Goal: Task Accomplishment & Management: Use online tool/utility

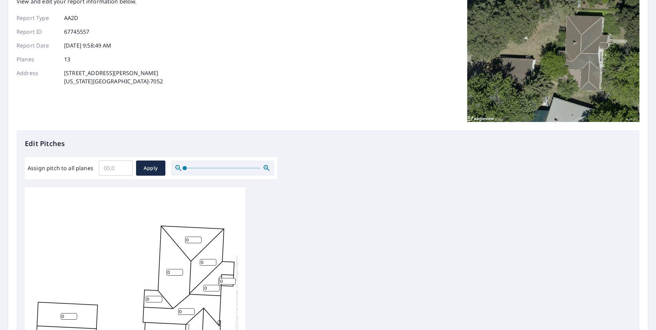
scroll to position [172, 0]
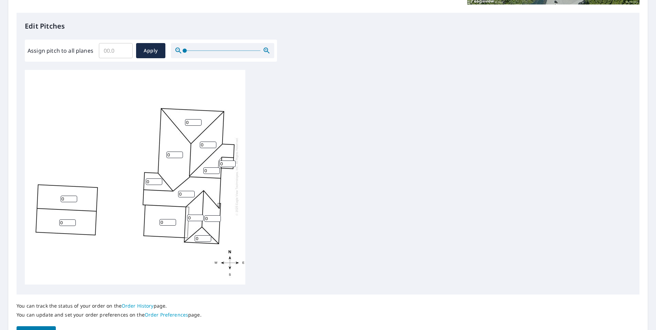
click at [200, 235] on input "0" at bounding box center [203, 238] width 17 height 7
type input "06"
click at [210, 215] on input "0" at bounding box center [212, 218] width 17 height 7
type input "06"
click at [183, 211] on div "0 0 0 0 0 0 0 0 06 0 0 06 0" at bounding box center [135, 176] width 221 height 216
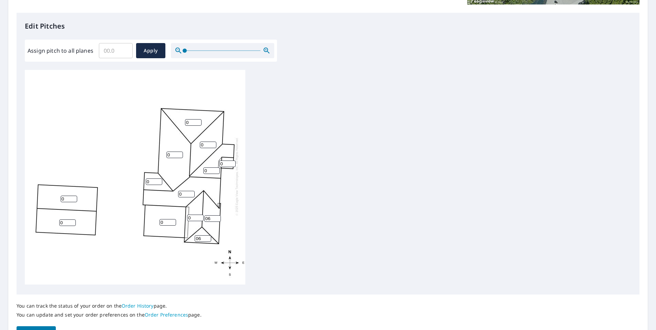
click at [190, 215] on input "0" at bounding box center [195, 218] width 17 height 7
type input "06"
click at [184, 184] on div "0 0 0 0 0 0 0 0 06 06 0 06 0" at bounding box center [135, 176] width 221 height 216
click at [184, 191] on input "0" at bounding box center [186, 194] width 17 height 7
type input "06"
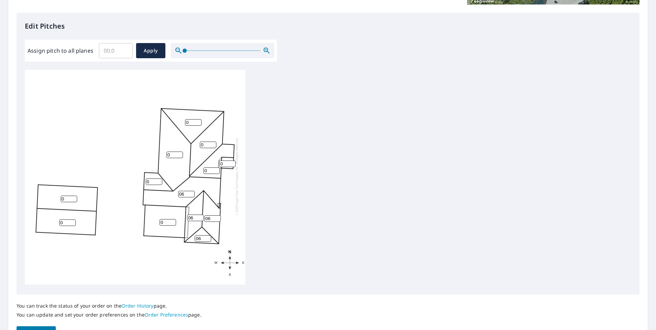
click at [149, 179] on input "0" at bounding box center [154, 182] width 17 height 7
type input "06"
click at [174, 152] on input "0" at bounding box center [174, 155] width 17 height 7
type input "06"
click at [205, 142] on input "0" at bounding box center [208, 145] width 17 height 7
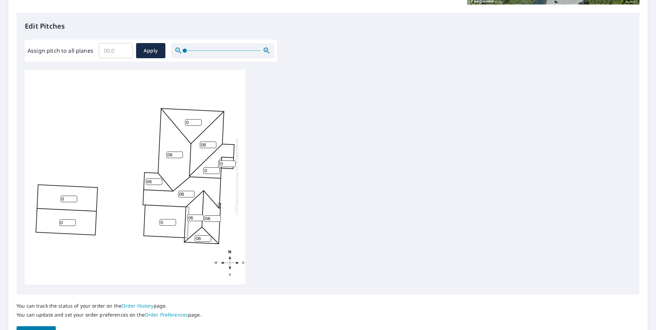
type input "06"
click at [194, 119] on input "0" at bounding box center [193, 122] width 17 height 7
type input "06"
click at [227, 161] on input "0" at bounding box center [227, 164] width 17 height 7
type input "06"
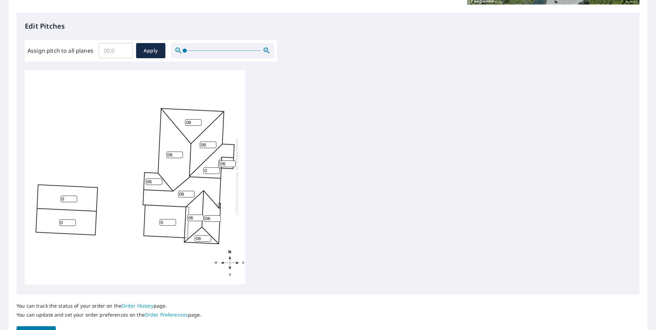
click at [210, 168] on input "0" at bounding box center [211, 171] width 17 height 7
type input "06"
click at [315, 198] on div "06 06 0 0 0 06 06 06 06 06 06 06 06" at bounding box center [328, 178] width 607 height 216
click at [150, 52] on span "Apply" at bounding box center [151, 51] width 18 height 9
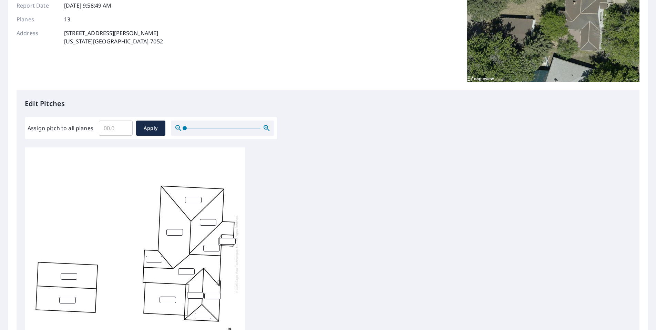
scroll to position [0, 0]
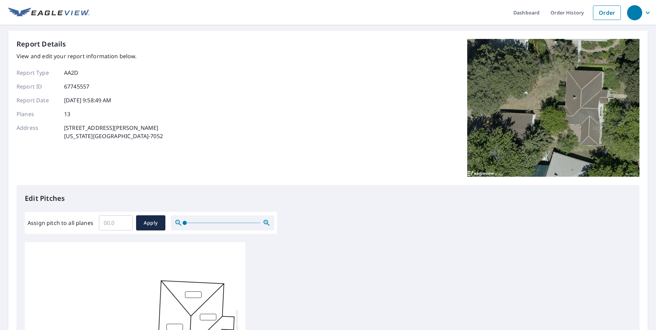
click at [192, 292] on input "number" at bounding box center [193, 295] width 17 height 7
type input "6"
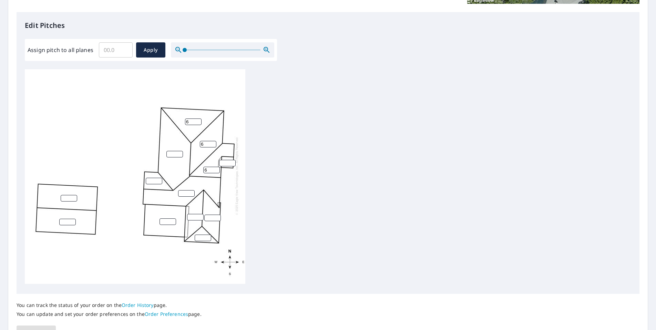
type input "6"
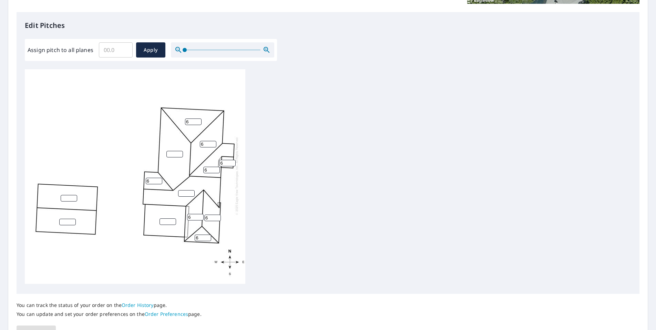
type input "6"
click at [171, 151] on input "number" at bounding box center [174, 154] width 17 height 7
type input "6"
click at [184, 190] on input "number" at bounding box center [186, 193] width 17 height 7
type input "6"
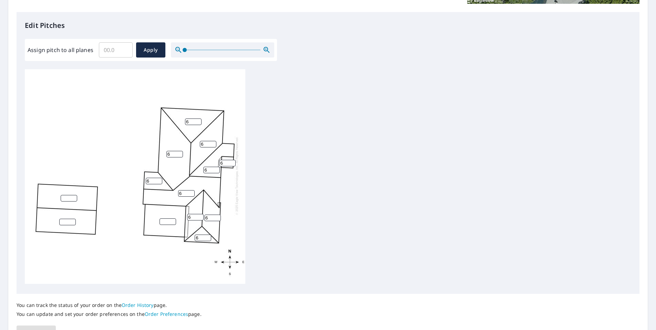
click at [267, 239] on div "6 6 6 6 6 6 6 6 6 6" at bounding box center [328, 177] width 607 height 216
click at [164, 219] on input "number" at bounding box center [168, 222] width 17 height 7
type input "0"
click at [68, 195] on input "number" at bounding box center [69, 198] width 17 height 7
drag, startPoint x: 65, startPoint y: 194, endPoint x: 59, endPoint y: 194, distance: 6.2
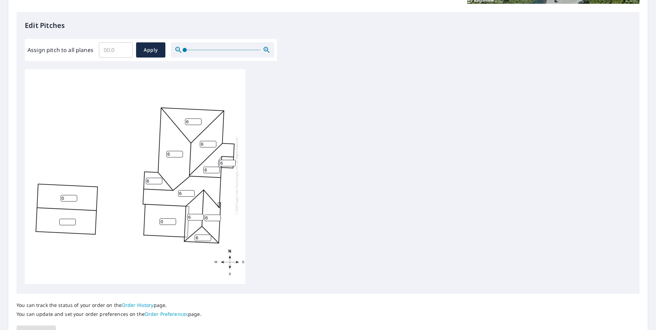
click at [59, 194] on div "6 6 0 0 6 6 6 6 6 6 6 6" at bounding box center [135, 176] width 221 height 216
type input "0"
click at [73, 219] on input "1" at bounding box center [67, 222] width 17 height 7
drag, startPoint x: 67, startPoint y: 217, endPoint x: 56, endPoint y: 216, distance: 10.4
click at [56, 216] on div "6 6 1 0 0 6 6 6 6 6 6 6 6" at bounding box center [135, 176] width 221 height 216
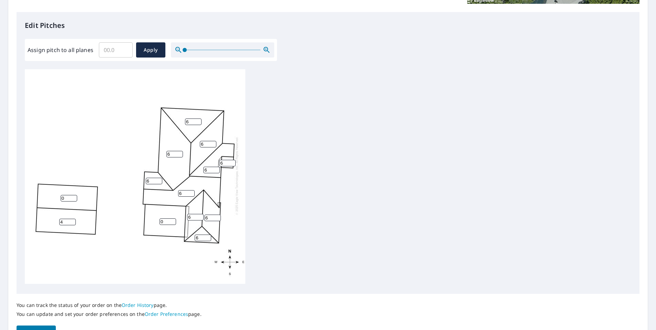
type input "4"
drag, startPoint x: 70, startPoint y: 192, endPoint x: 60, endPoint y: 193, distance: 9.7
click at [61, 195] on input "0" at bounding box center [69, 198] width 17 height 7
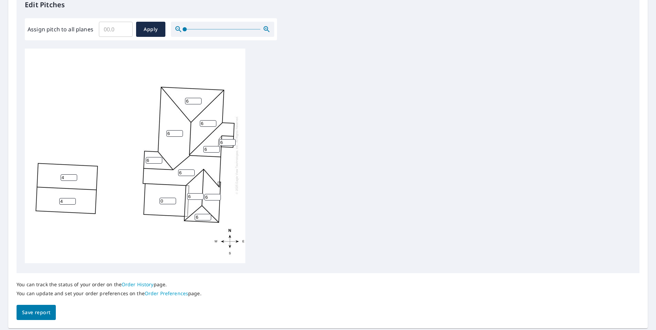
scroll to position [215, 0]
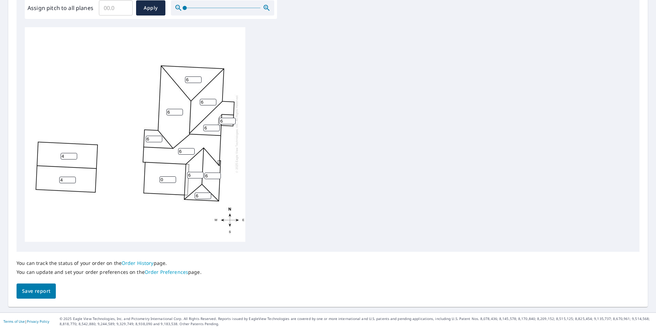
type input "4"
click at [30, 292] on span "Save report" at bounding box center [36, 291] width 28 height 9
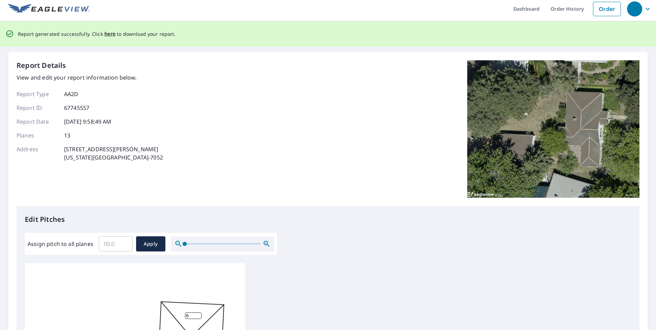
scroll to position [0, 0]
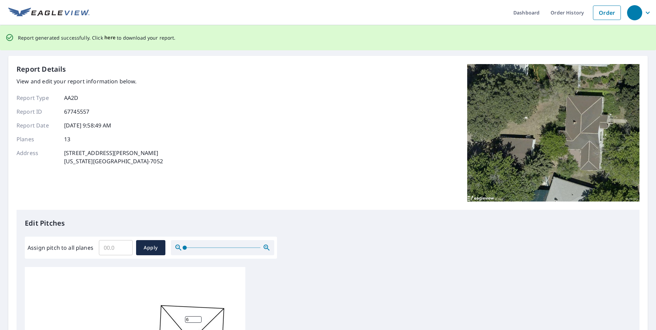
click at [112, 40] on span "here" at bounding box center [109, 37] width 11 height 9
